Goal: Task Accomplishment & Management: Use online tool/utility

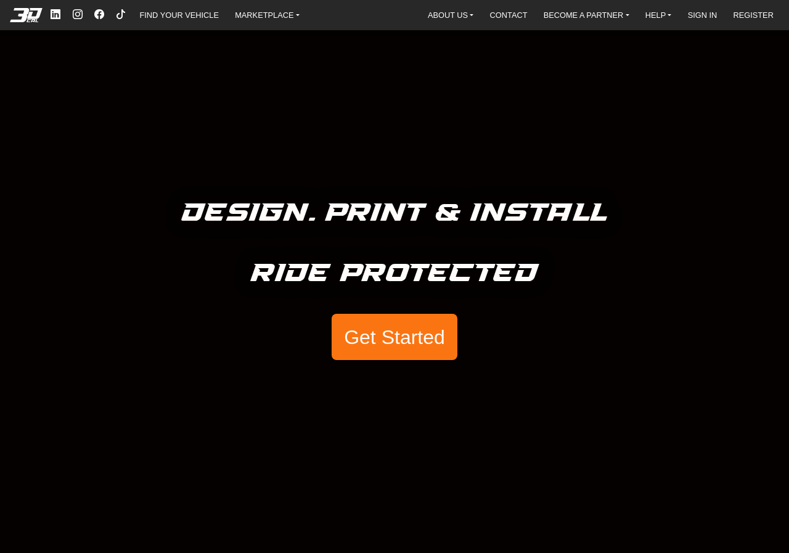
click at [376, 336] on button "Get Started" at bounding box center [395, 337] width 126 height 47
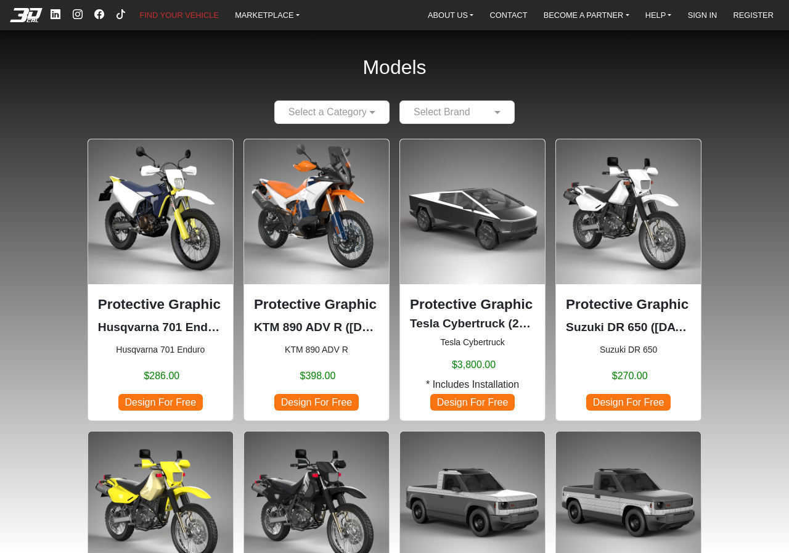
click at [356, 109] on input "text" at bounding box center [319, 112] width 77 height 15
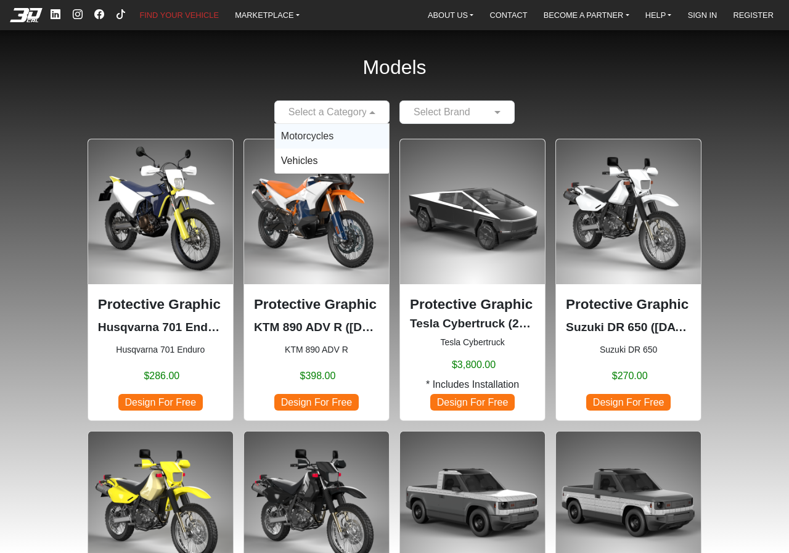
click at [343, 141] on div "Motorcycles" at bounding box center [332, 136] width 114 height 25
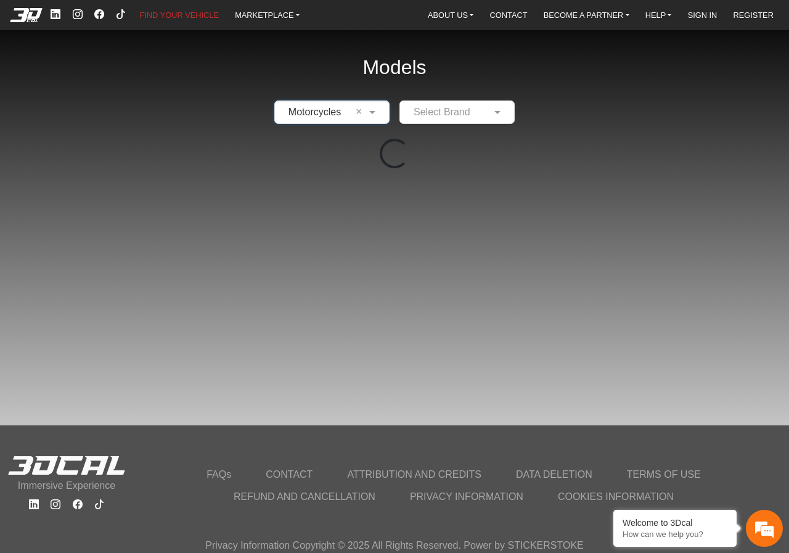
click at [471, 119] on input "text" at bounding box center [444, 112] width 77 height 15
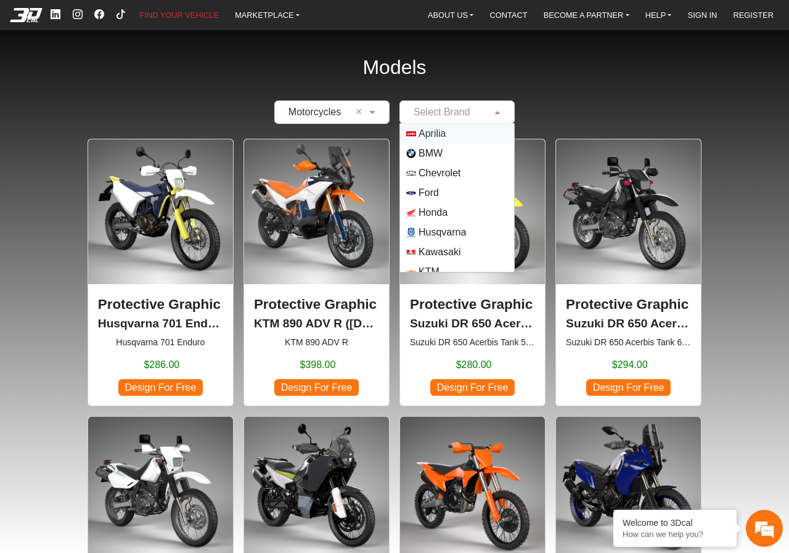
click at [449, 131] on span "Aprilia" at bounding box center [457, 134] width 102 height 10
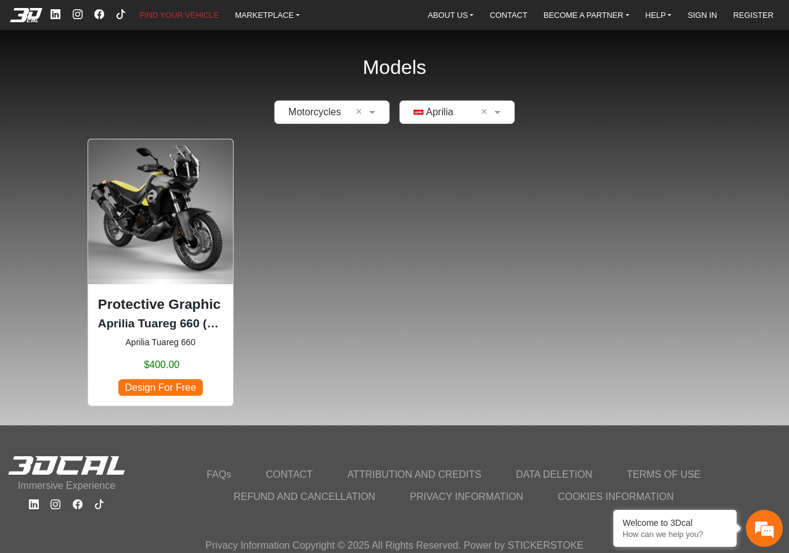
click at [190, 232] on img at bounding box center [160, 211] width 145 height 145
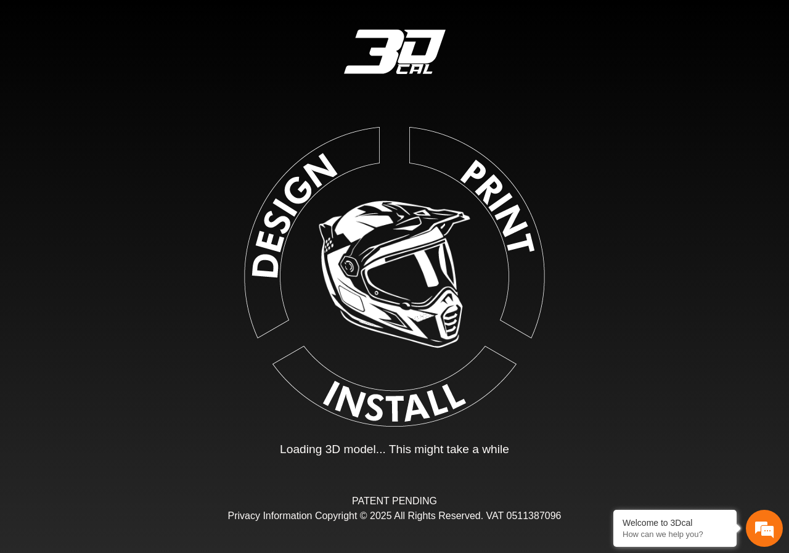
type input "*"
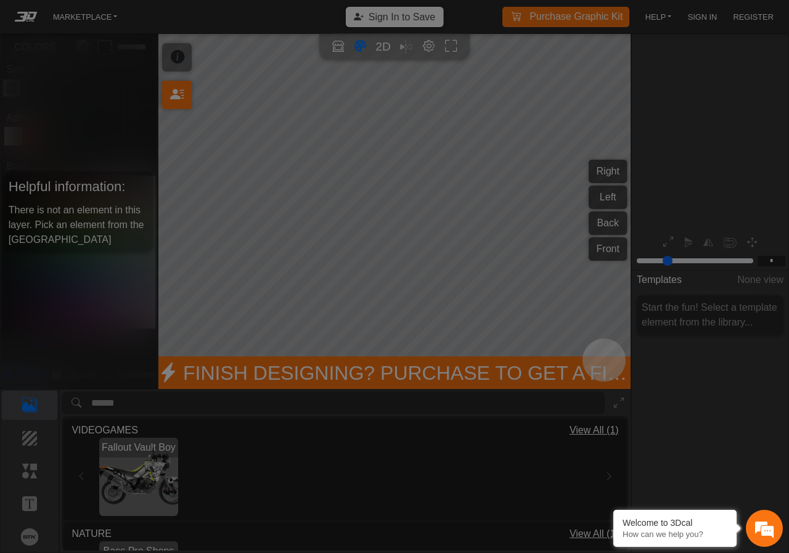
scroll to position [132, 154]
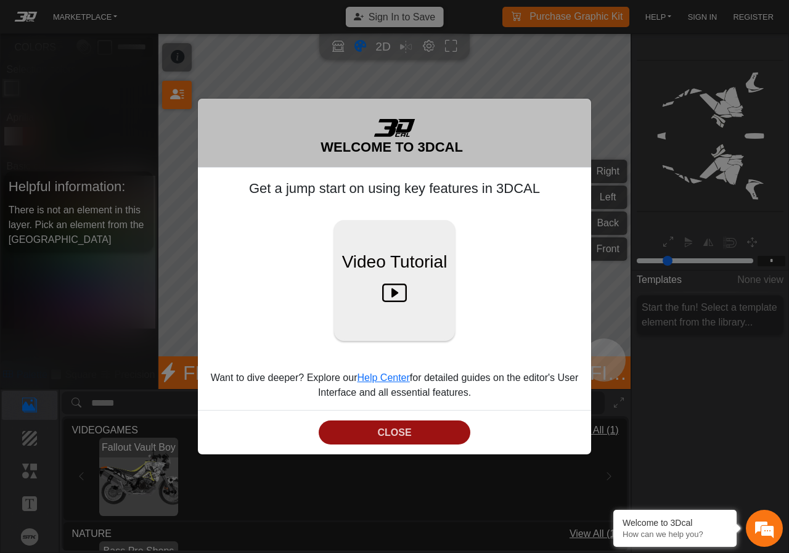
click at [412, 435] on button "CLOSE" at bounding box center [395, 433] width 152 height 24
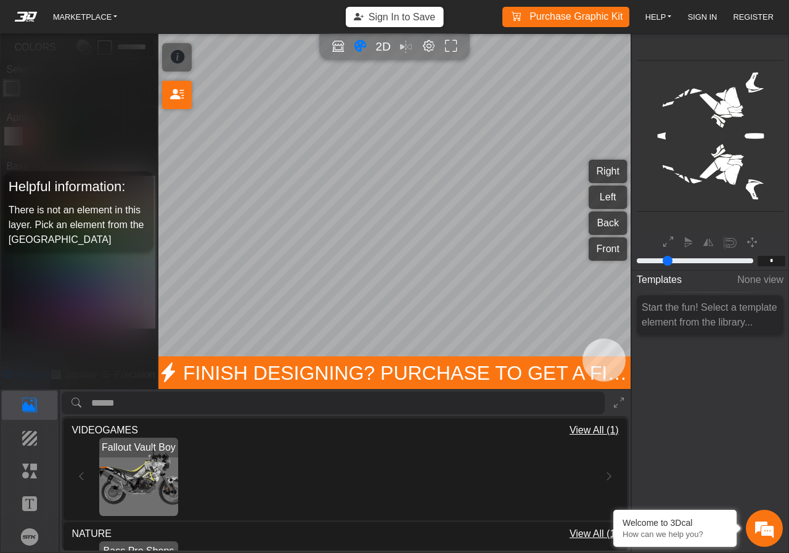
click at [600, 169] on button "Right" at bounding box center [608, 171] width 39 height 23
click at [602, 189] on button "Left" at bounding box center [608, 197] width 39 height 23
click at [597, 170] on button "Right" at bounding box center [608, 171] width 39 height 23
click at [724, 175] on rect at bounding box center [712, 136] width 152 height 152
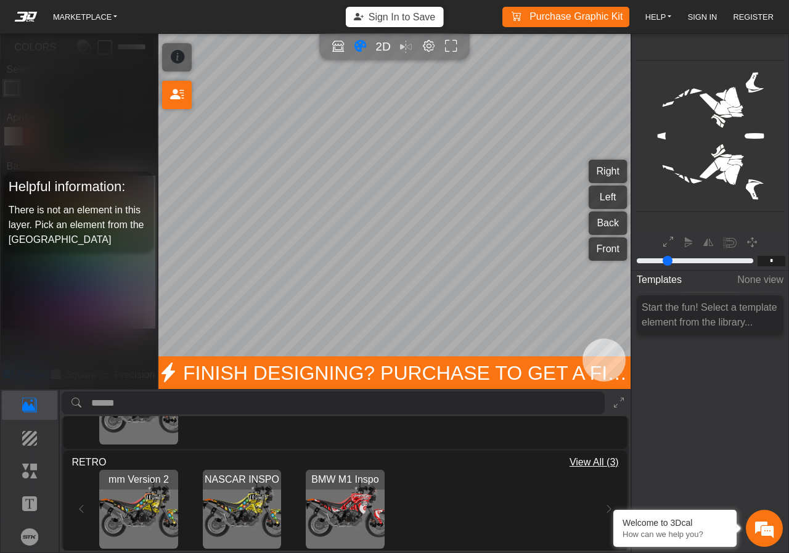
scroll to position [185, 0]
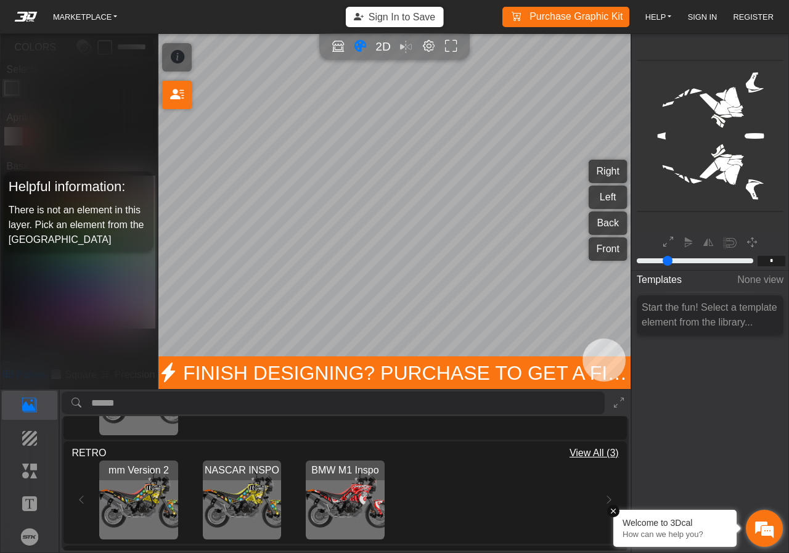
click at [615, 509] on em at bounding box center [613, 511] width 12 height 12
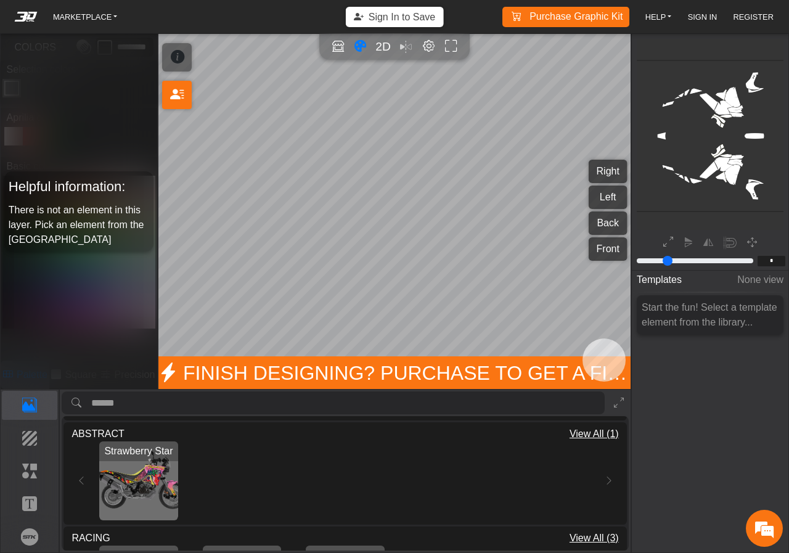
scroll to position [432, 0]
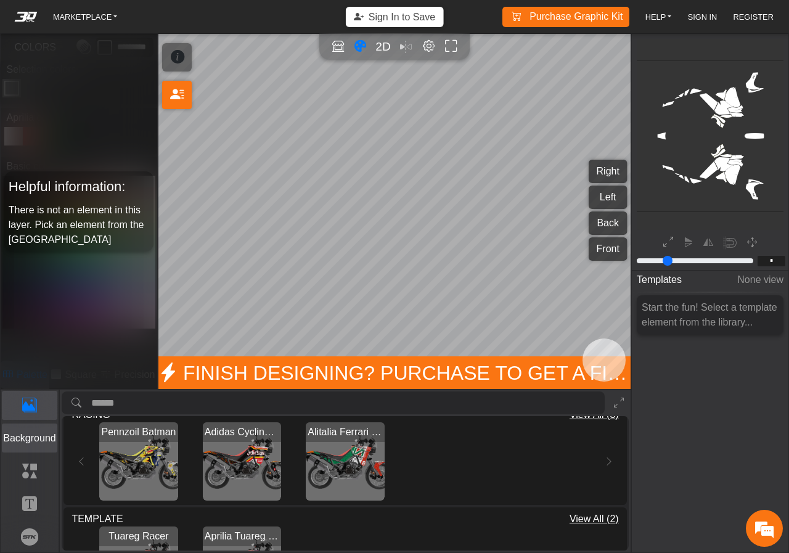
click at [32, 438] on p "Background" at bounding box center [29, 438] width 55 height 15
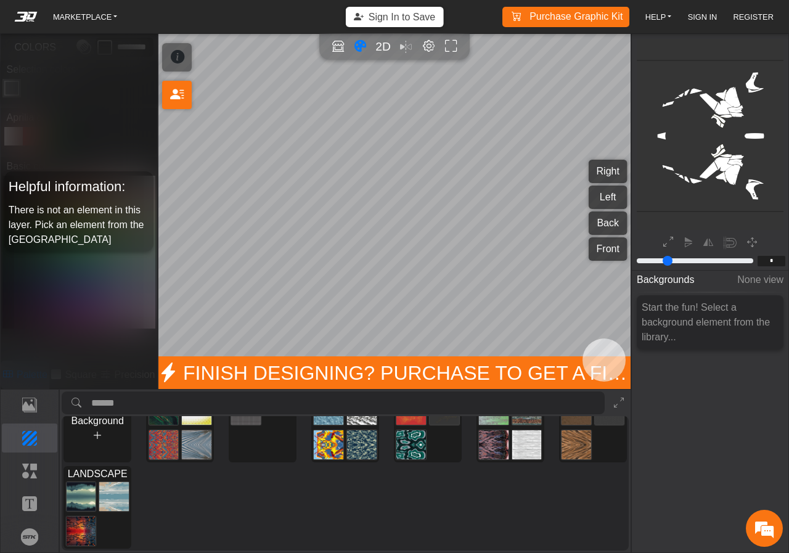
scroll to position [39, 0]
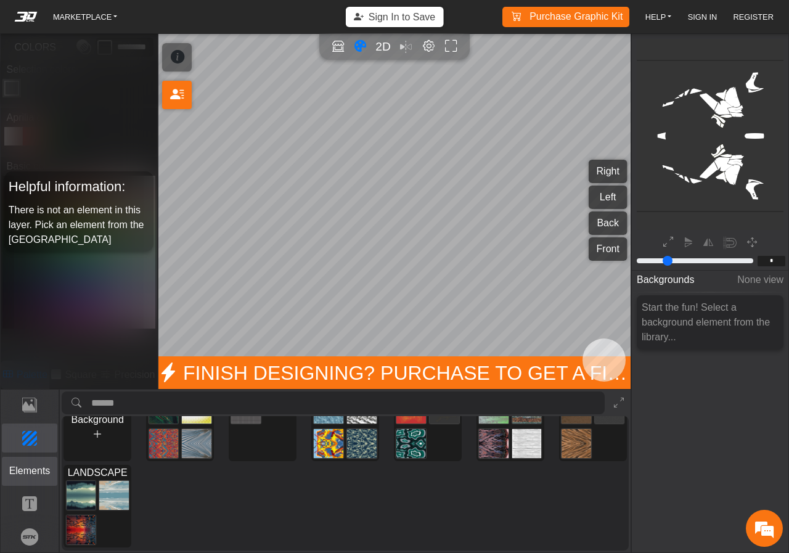
click at [43, 472] on p "Elements" at bounding box center [29, 471] width 55 height 15
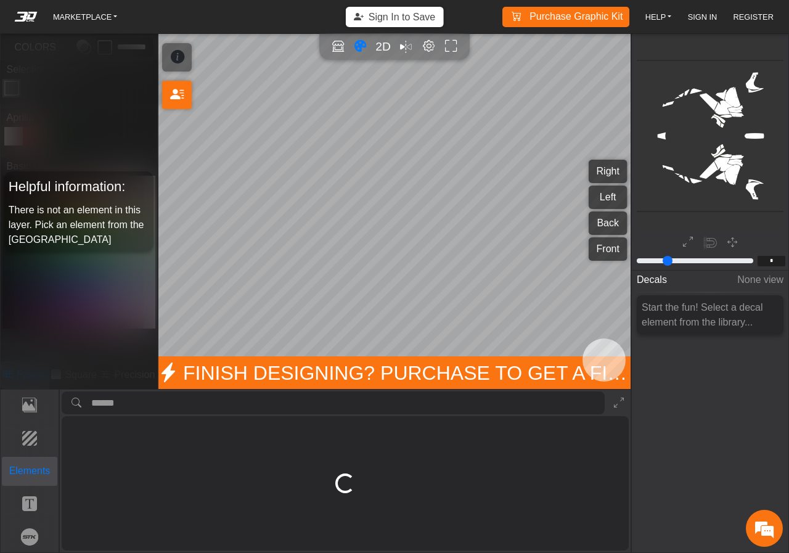
scroll to position [0, 0]
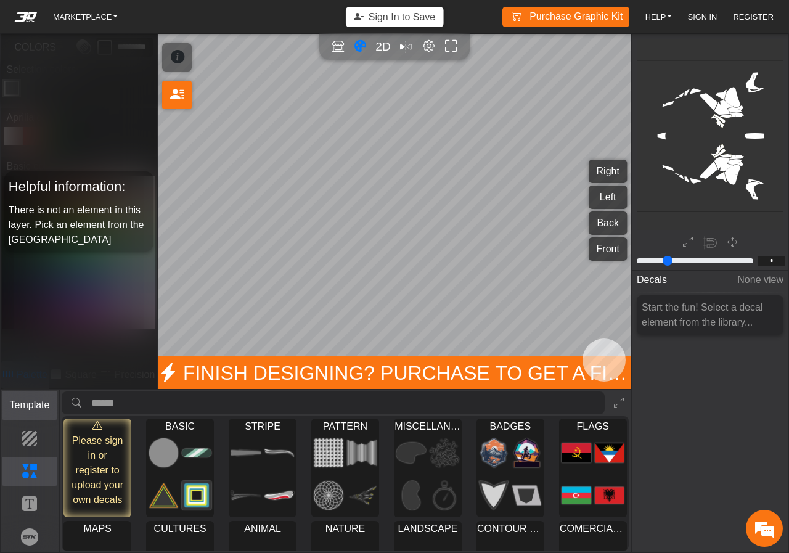
click at [36, 392] on button "Template" at bounding box center [30, 405] width 56 height 29
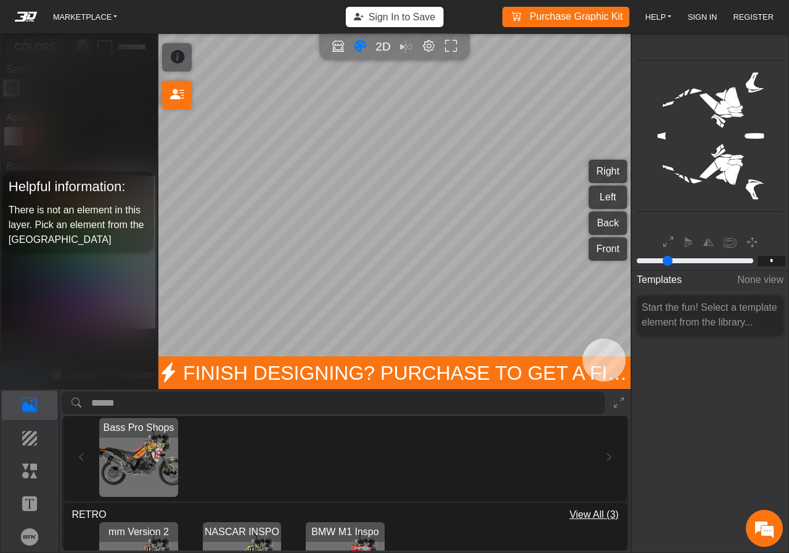
scroll to position [247, 0]
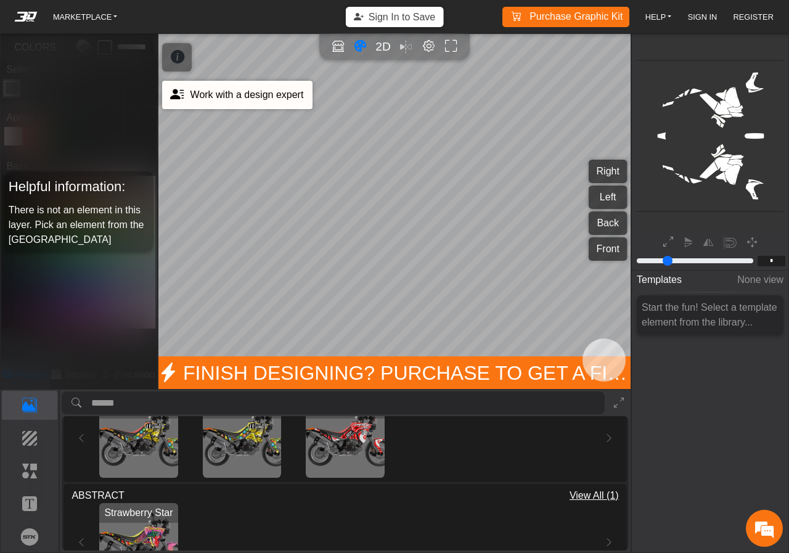
click at [181, 89] on icon at bounding box center [177, 94] width 14 height 21
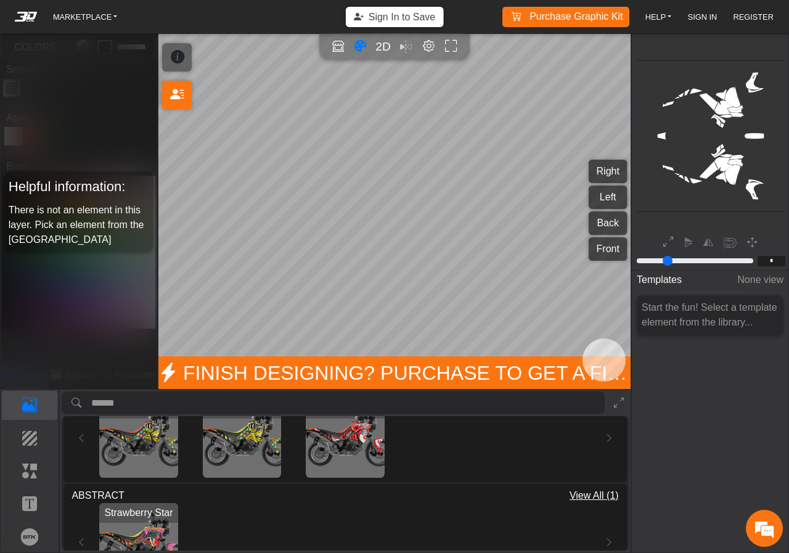
click at [86, 442] on div "mm Version 2 Loading... NASCAR INSPO Loading... BMW M1 Inspo Loading..." at bounding box center [345, 438] width 547 height 79
click at [193, 456] on div "mm Version 2 Loading... NASCAR INSPO Loading... BMW M1 Inspo Loading..." at bounding box center [344, 438] width 507 height 79
click at [161, 454] on img "View mm Version 2" at bounding box center [138, 438] width 79 height 79
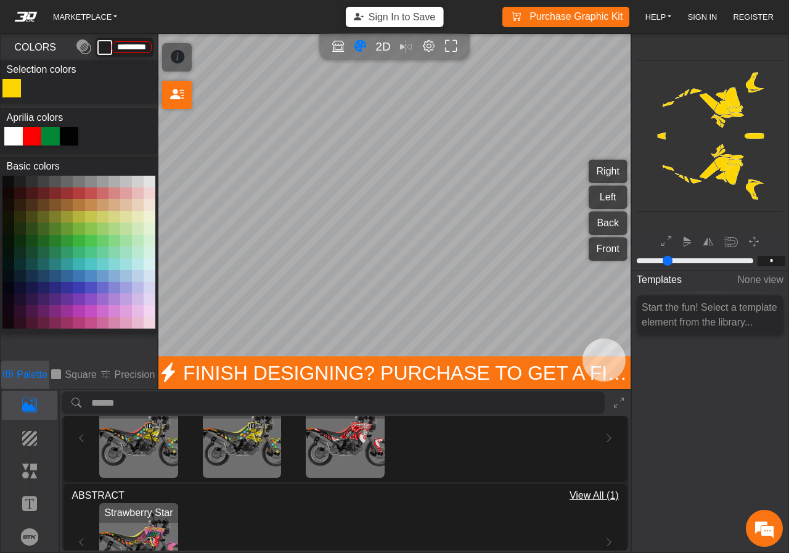
type input "*********"
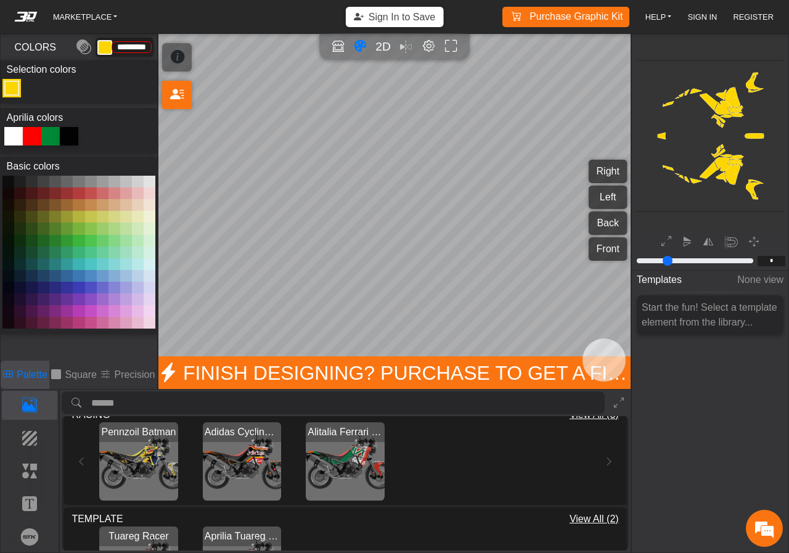
scroll to position [491, 0]
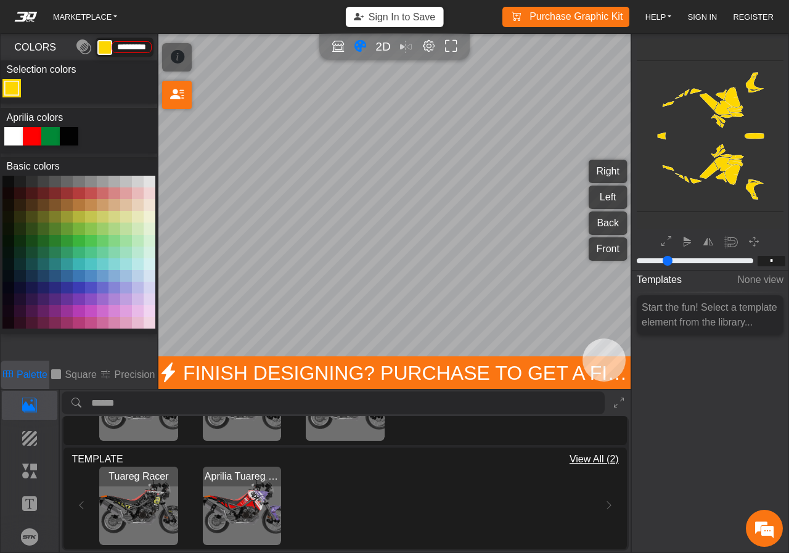
click at [247, 507] on img "View Aprilia Tuareg Red" at bounding box center [242, 506] width 79 height 79
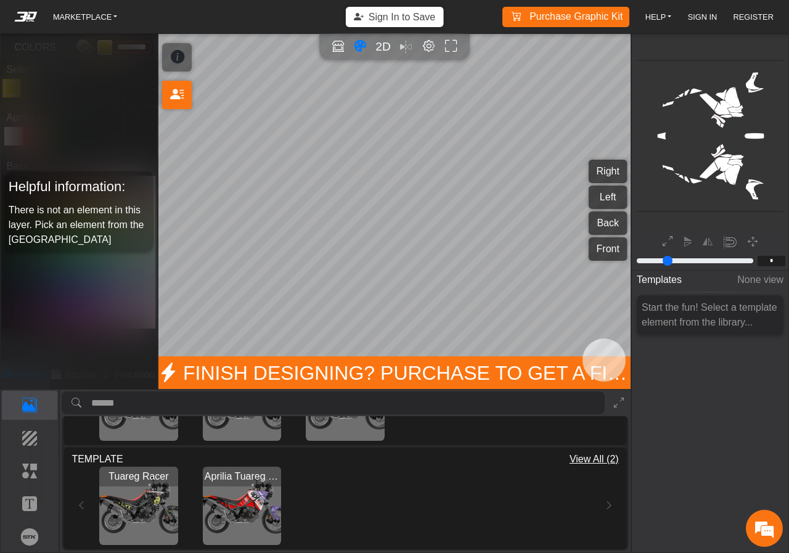
click at [162, 505] on img "View Tuareg Racer" at bounding box center [138, 506] width 79 height 79
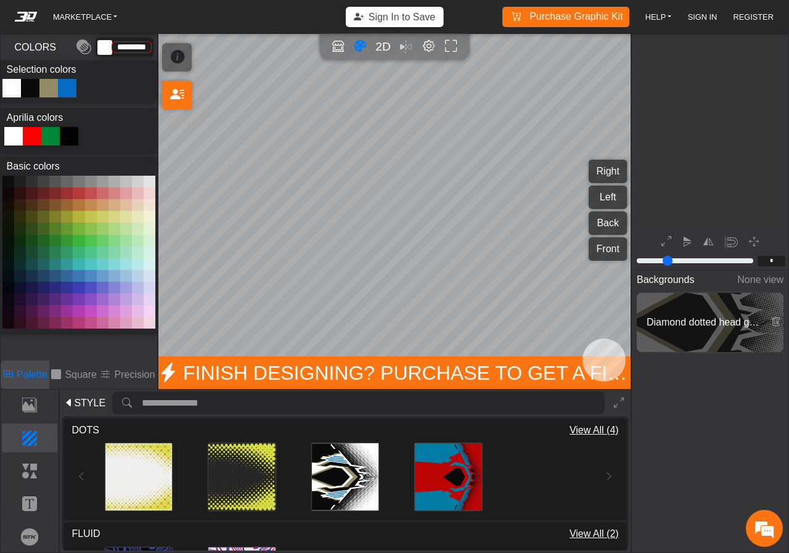
click at [601, 173] on button "Right" at bounding box center [608, 171] width 39 height 23
